Goal: Information Seeking & Learning: Learn about a topic

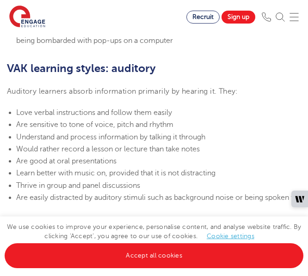
scroll to position [798, 0]
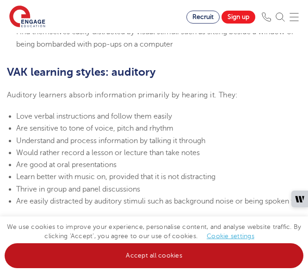
click at [118, 251] on link "Accept all cookies" at bounding box center [154, 255] width 298 height 25
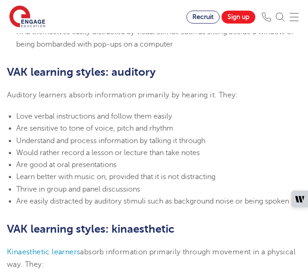
click at [97, 139] on span "Understand and process information by talking it through" at bounding box center [110, 141] width 189 height 8
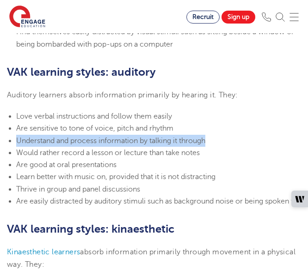
click at [97, 139] on span "Understand and process information by talking it through" at bounding box center [110, 141] width 189 height 8
copy span "Understand and process information by talking it through"
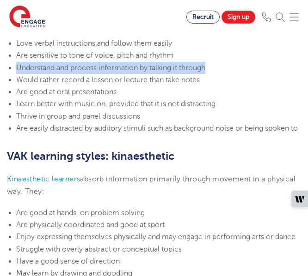
scroll to position [874, 0]
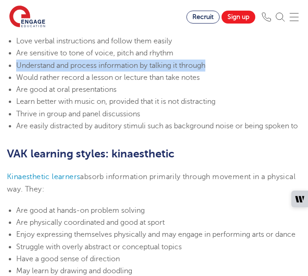
copy span "Understand and process information by talking it through"
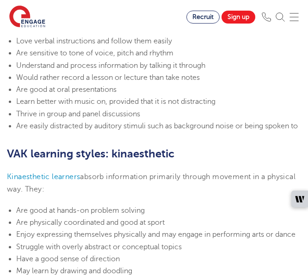
click at [133, 119] on li "Thrive in group and panel discussions" at bounding box center [158, 114] width 284 height 12
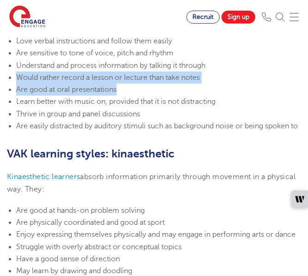
drag, startPoint x: 17, startPoint y: 76, endPoint x: 201, endPoint y: 85, distance: 184.5
click at [201, 85] on ul "Love verbal instructions and follow them easily Are sensitive to tone of voice,…" at bounding box center [154, 83] width 294 height 97
